Goal: Information Seeking & Learning: Learn about a topic

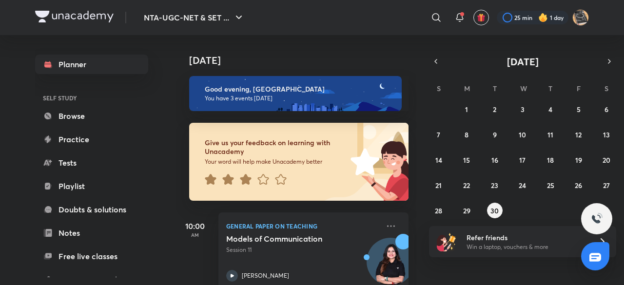
click at [248, 180] on icon at bounding box center [245, 179] width 11 height 11
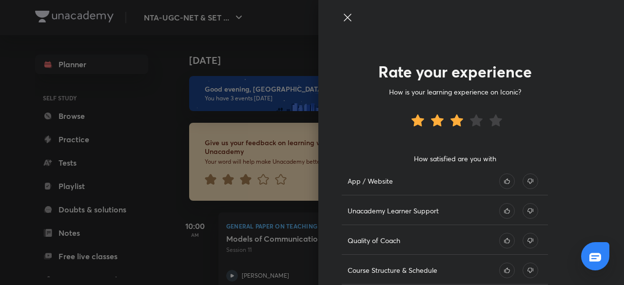
click at [504, 181] on icon at bounding box center [506, 181] width 5 height 5
click at [342, 17] on icon at bounding box center [348, 18] width 12 height 12
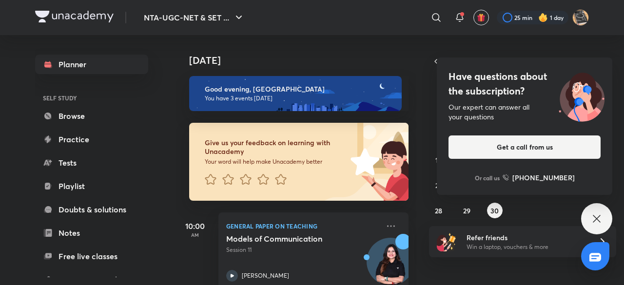
click at [595, 225] on div "Have questions about the subscription? Our expert can answer all your questions…" at bounding box center [596, 218] width 31 height 31
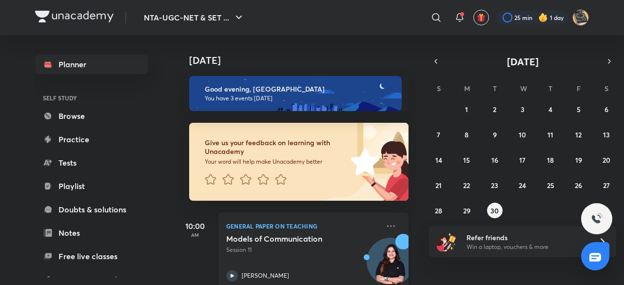
scroll to position [203, 0]
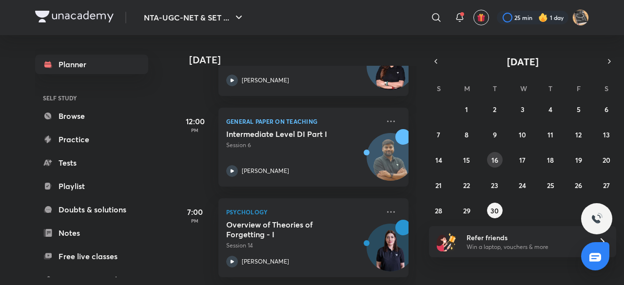
click at [494, 161] on abbr "16" at bounding box center [495, 160] width 7 height 9
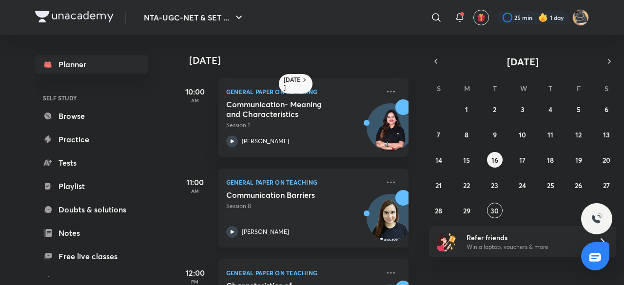
scroll to position [159, 0]
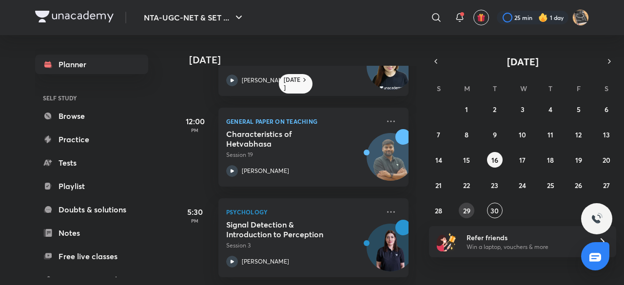
click at [468, 211] on abbr "29" at bounding box center [466, 210] width 7 height 9
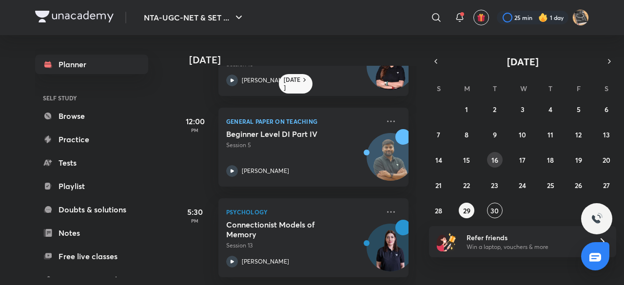
click at [493, 159] on abbr "16" at bounding box center [495, 160] width 7 height 9
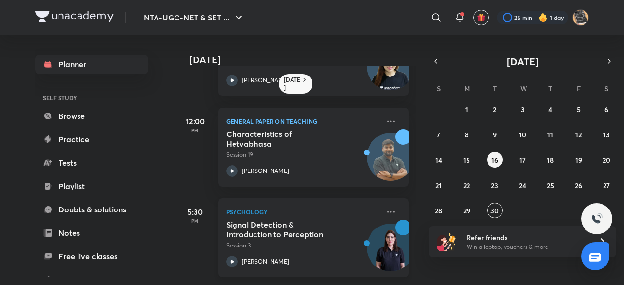
click at [250, 258] on p "[PERSON_NAME]" at bounding box center [265, 262] width 47 height 9
